Goal: Find specific page/section: Find specific page/section

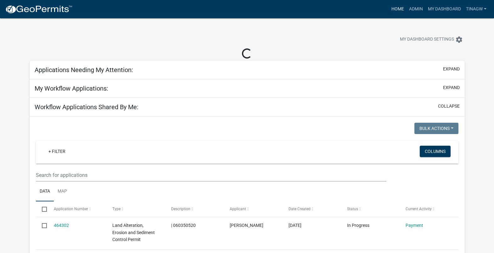
click at [397, 8] on link "Home" at bounding box center [398, 9] width 18 height 12
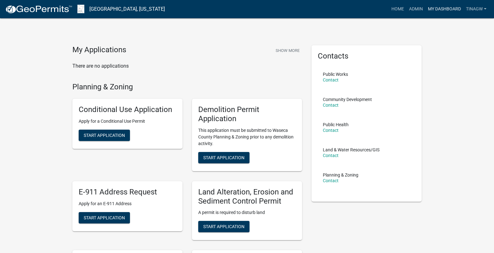
click at [442, 8] on link "My Dashboard" at bounding box center [445, 9] width 38 height 12
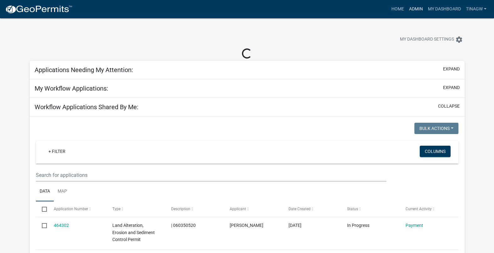
click at [417, 9] on link "Admin" at bounding box center [416, 9] width 19 height 12
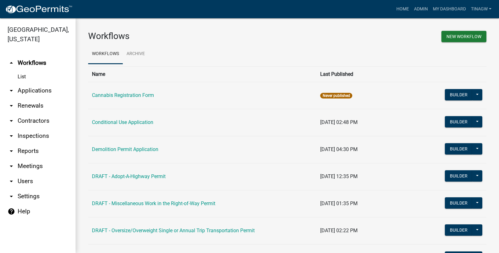
click at [24, 77] on link "List" at bounding box center [38, 77] width 76 height 13
click at [26, 90] on link "arrow_drop_down Applications" at bounding box center [38, 90] width 76 height 15
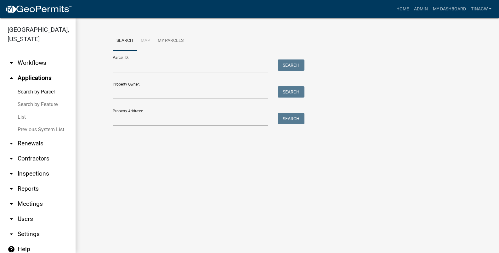
click at [21, 116] on link "List" at bounding box center [38, 117] width 76 height 13
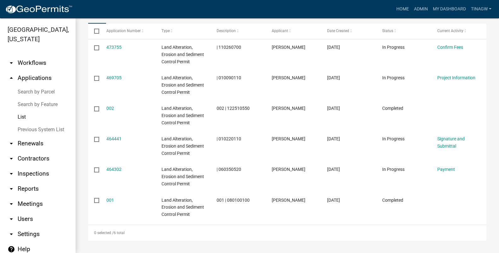
scroll to position [99, 0]
